Goal: Check status: Check status

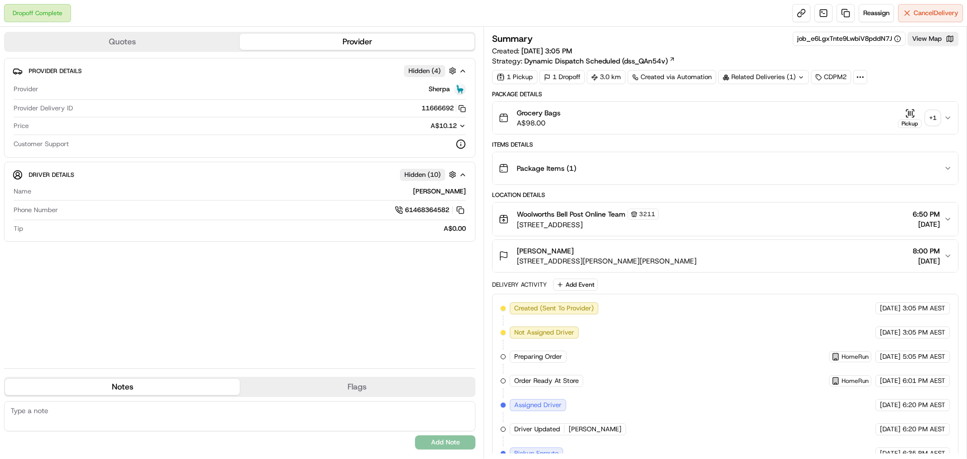
click at [937, 119] on div "+ 1" at bounding box center [932, 118] width 14 height 14
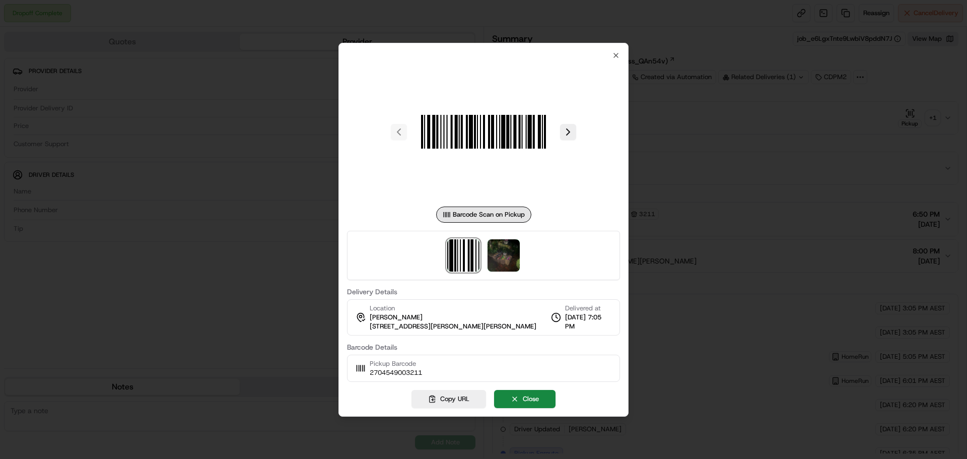
click at [527, 248] on div at bounding box center [483, 255] width 273 height 49
click at [514, 251] on img at bounding box center [503, 255] width 32 height 32
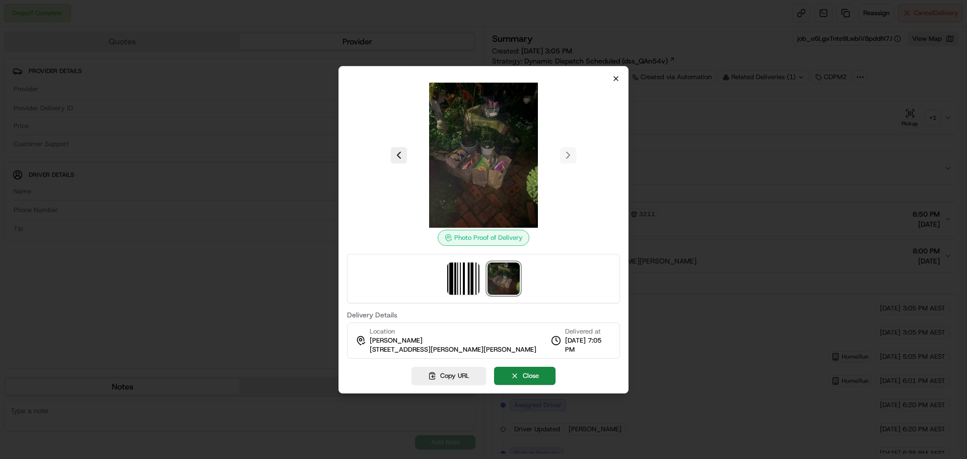
click at [621, 75] on div "Photo Proof of Delivery Delivery Details Location [PERSON_NAME] [STREET_ADDRESS…" at bounding box center [483, 229] width 290 height 327
drag, startPoint x: 148, startPoint y: 105, endPoint x: 176, endPoint y: 53, distance: 59.5
click at [150, 100] on div at bounding box center [483, 229] width 967 height 459
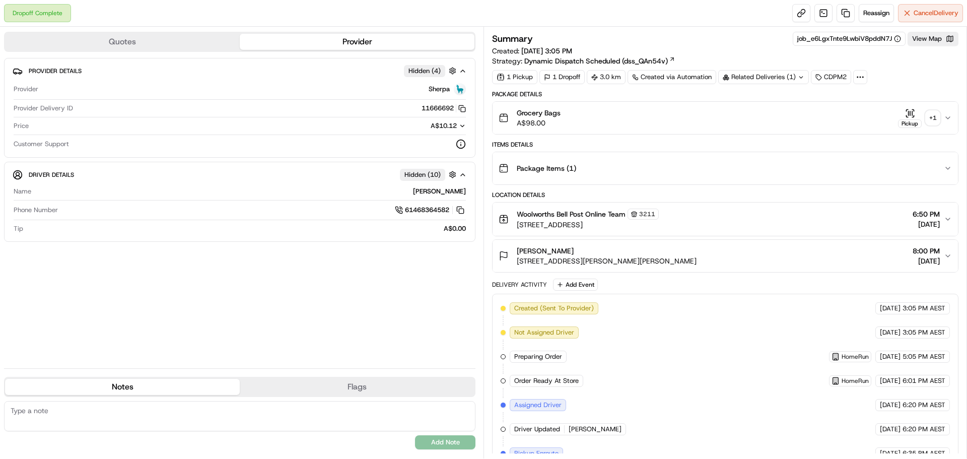
click at [935, 116] on div "+ 1" at bounding box center [932, 118] width 14 height 14
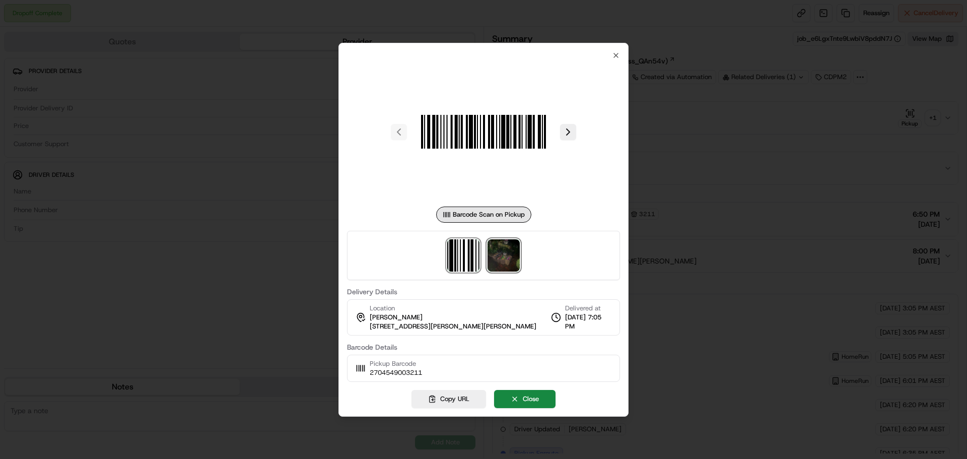
click at [519, 257] on img at bounding box center [503, 255] width 32 height 32
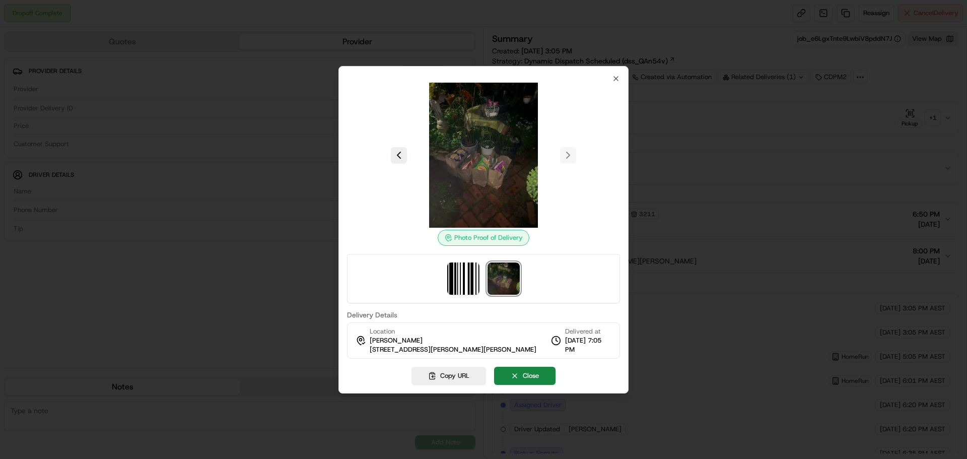
click at [611, 80] on div "Photo Proof of Delivery Delivery Details Location Billy Hernandez 8 Cann Ct, Co…" at bounding box center [483, 217] width 273 height 284
